Goal: Information Seeking & Learning: Learn about a topic

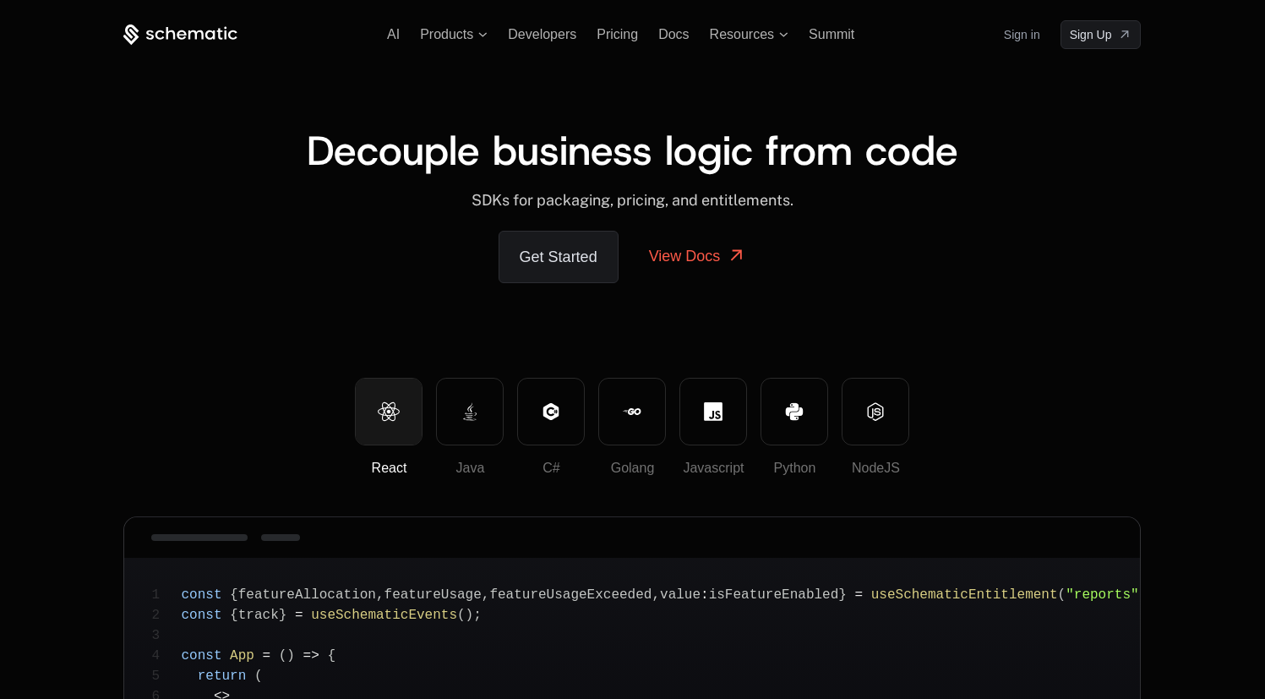
scroll to position [260, 0]
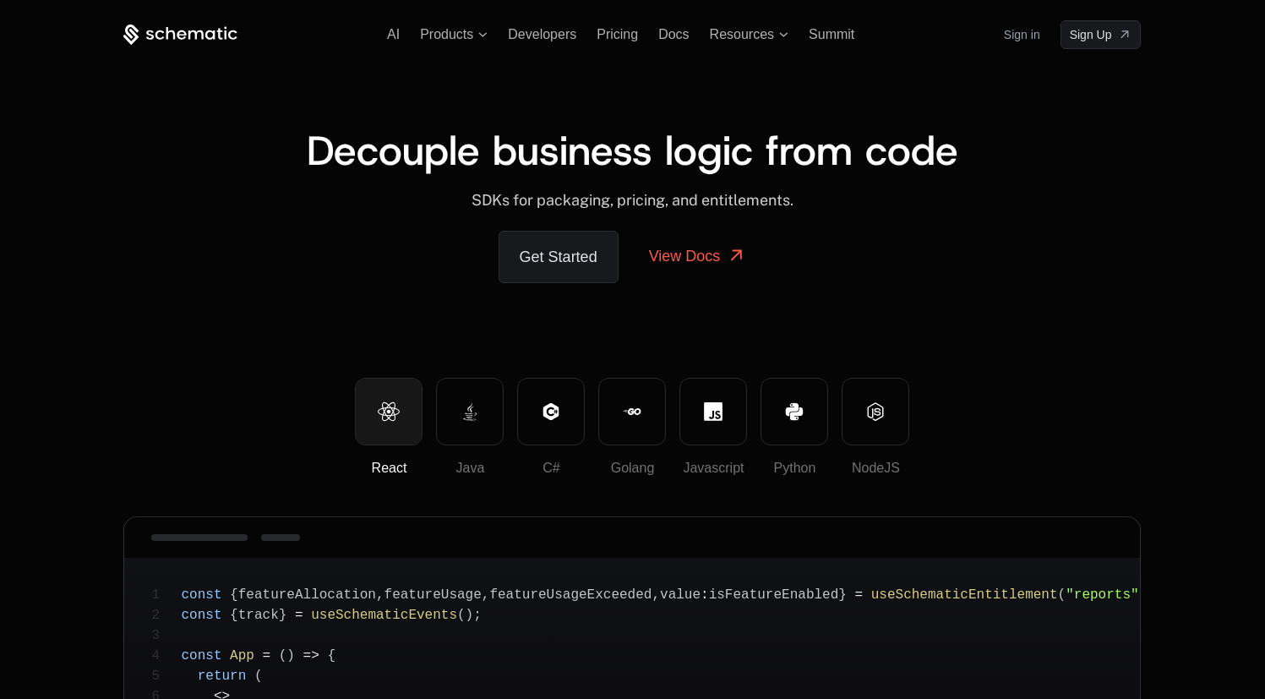
scroll to position [260, 0]
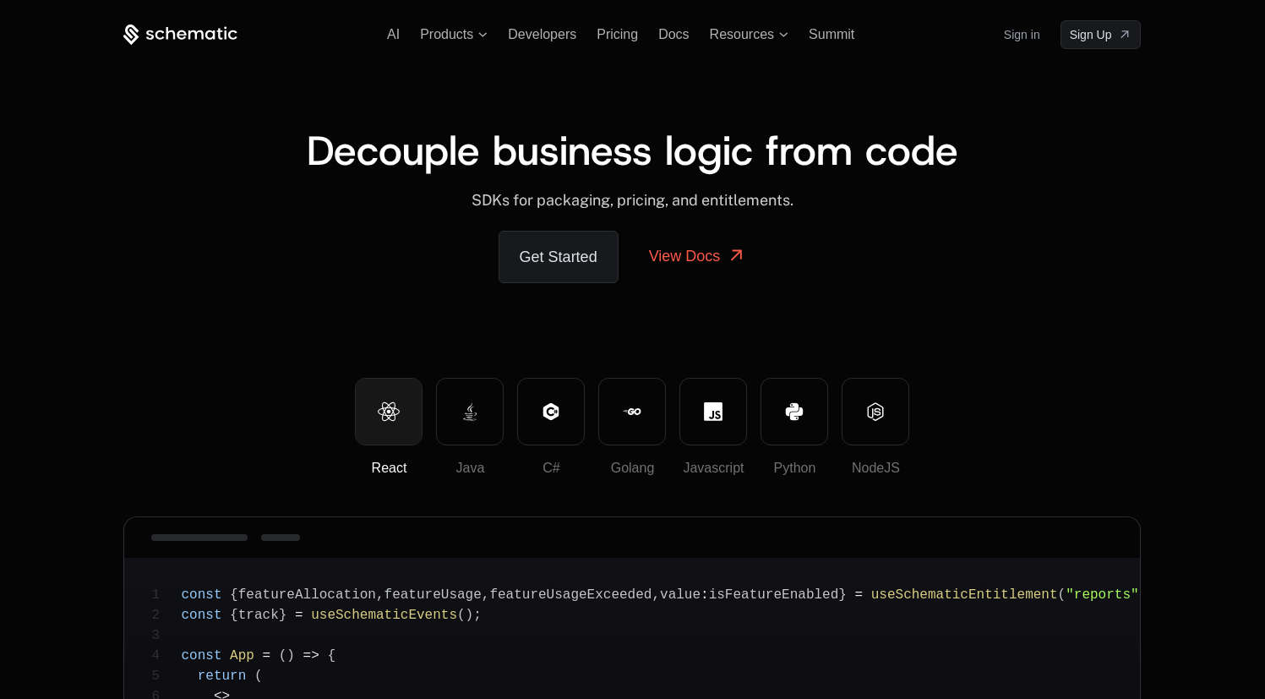
scroll to position [260, 0]
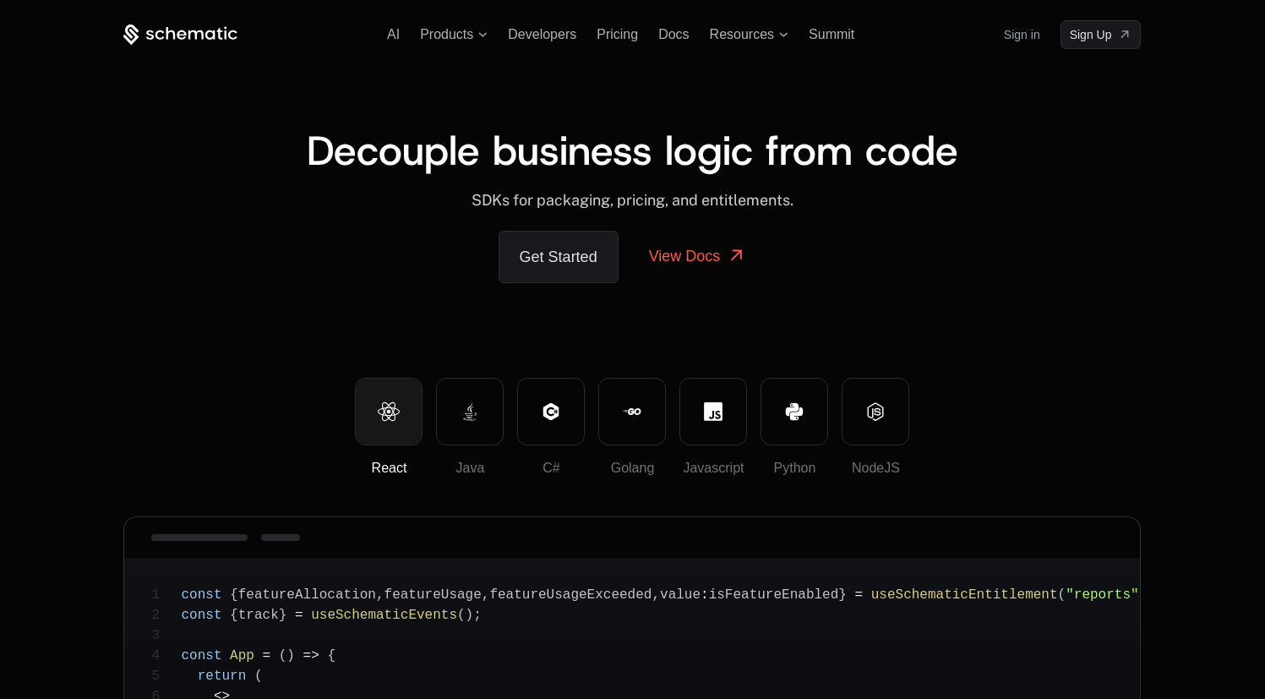
scroll to position [260, 0]
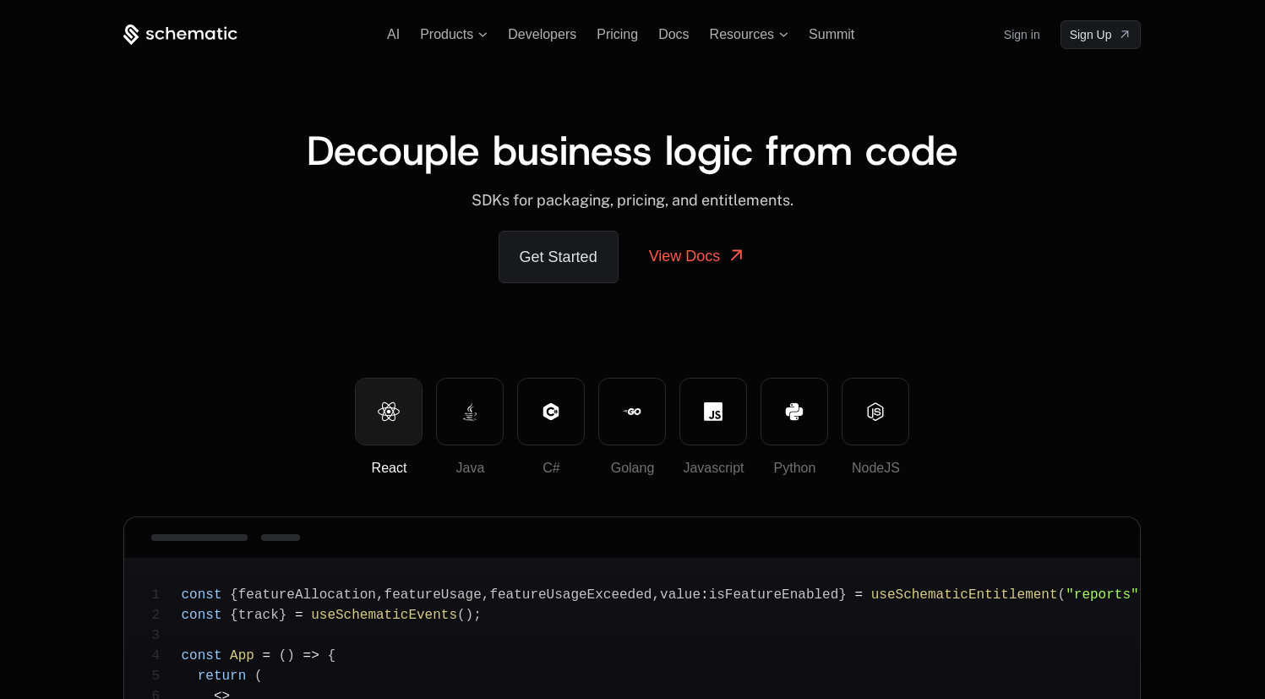
scroll to position [260, 0]
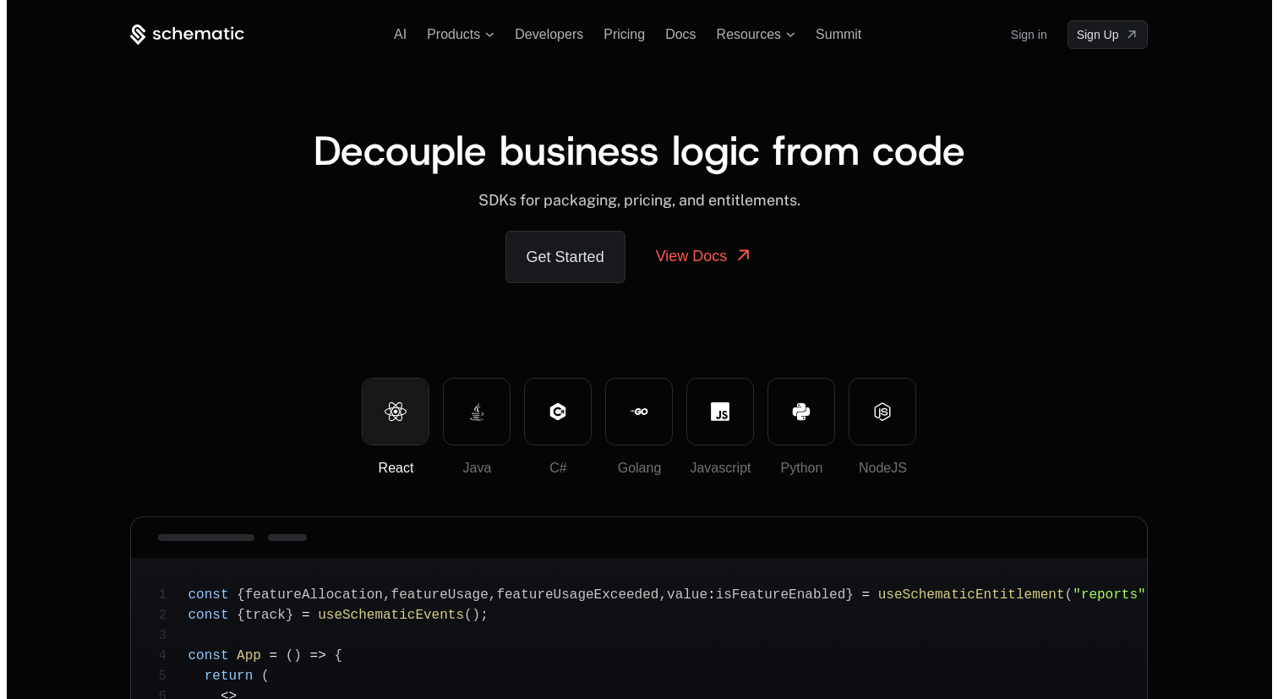
scroll to position [260, 0]
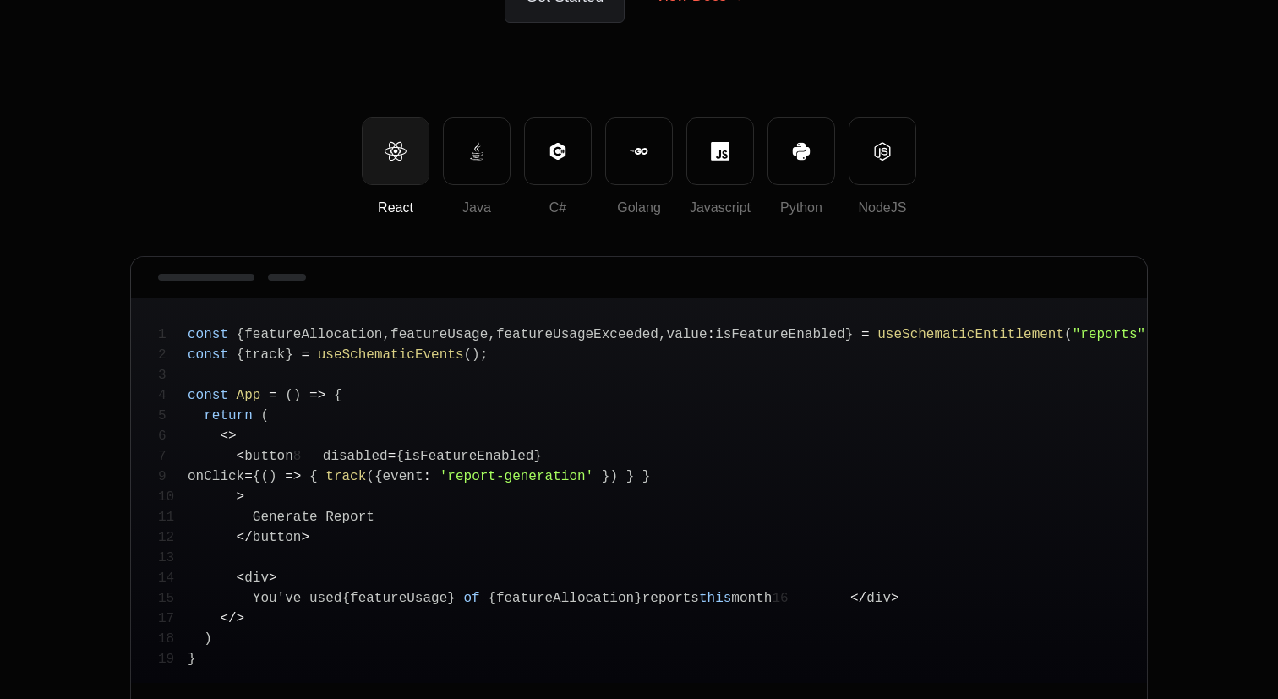
scroll to position [260, 0]
